Goal: Information Seeking & Learning: Learn about a topic

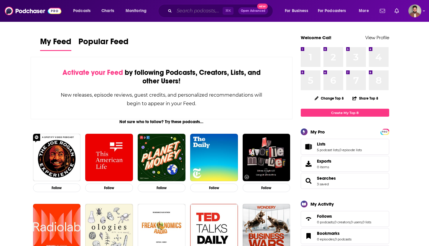
click at [176, 6] on input "Search podcasts, credits, & more..." at bounding box center [198, 10] width 48 height 9
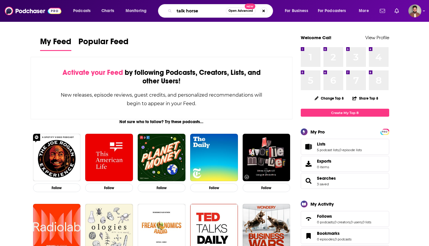
type input "talk horse"
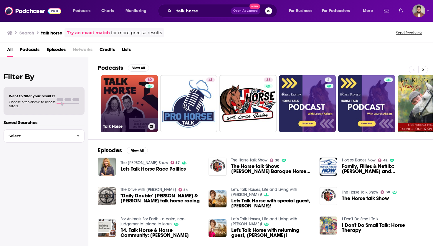
click at [147, 109] on div "60" at bounding box center [150, 100] width 10 height 45
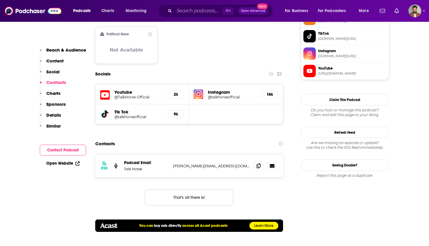
scroll to position [432, 0]
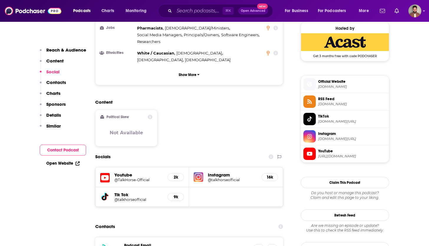
click at [325, 133] on span "Instagram" at bounding box center [352, 133] width 68 height 5
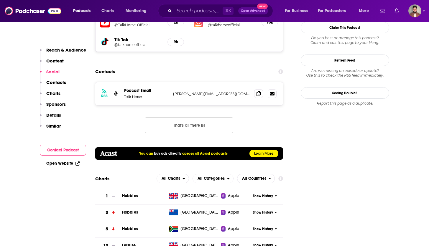
scroll to position [612, 0]
